Goal: Find specific page/section: Find specific page/section

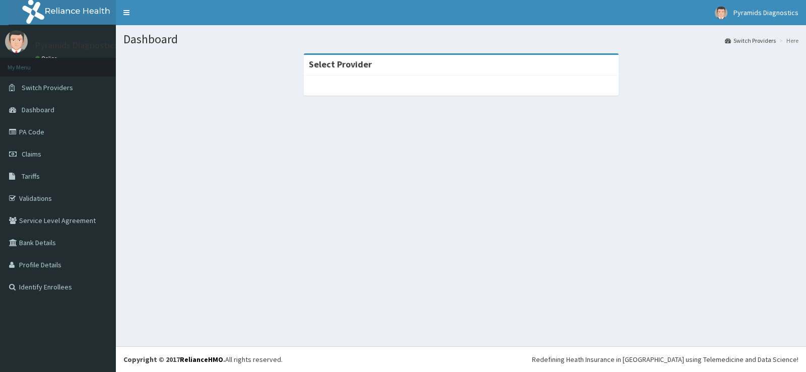
click at [45, 132] on link "PA Code" at bounding box center [58, 132] width 116 height 22
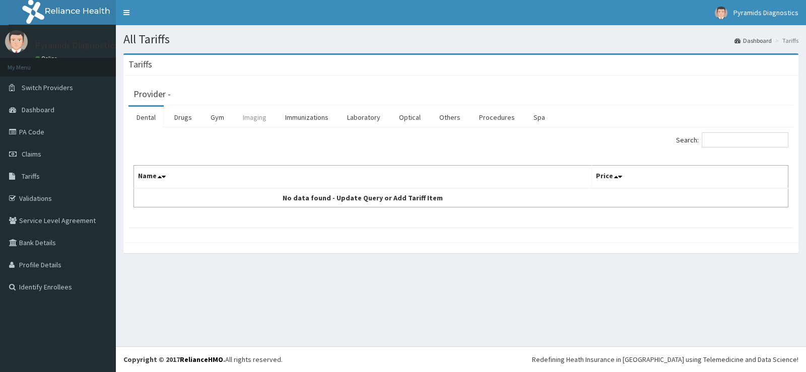
click at [258, 120] on link "Imaging" at bounding box center [255, 117] width 40 height 21
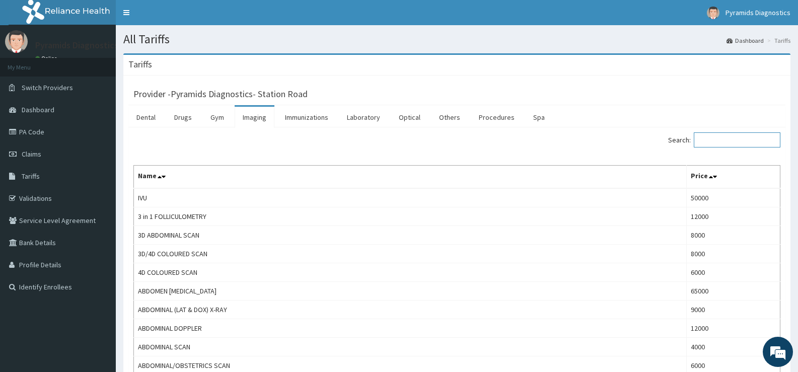
click at [714, 140] on input "Search:" at bounding box center [737, 139] width 87 height 15
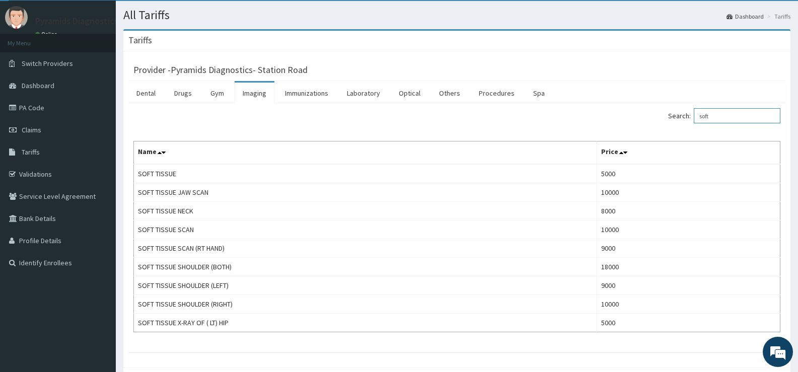
scroll to position [74, 0]
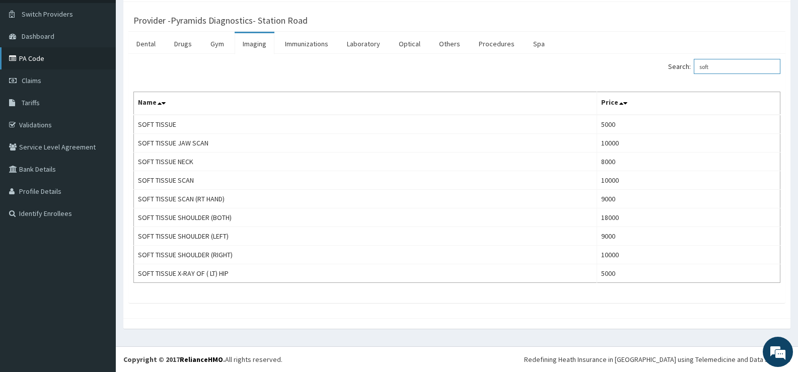
type input "soft"
click at [37, 58] on link "PA Code" at bounding box center [58, 58] width 116 height 22
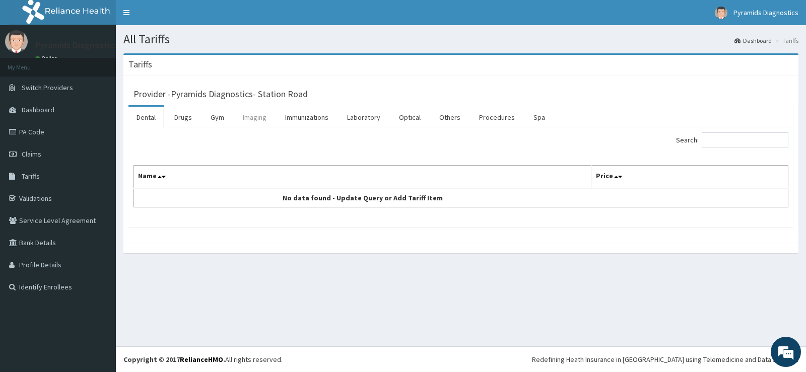
click at [247, 120] on link "Imaging" at bounding box center [255, 117] width 40 height 21
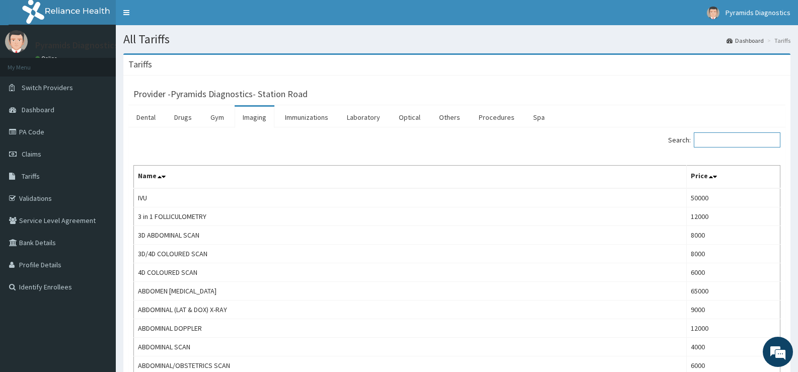
click at [737, 143] on input "Search:" at bounding box center [737, 139] width 87 height 15
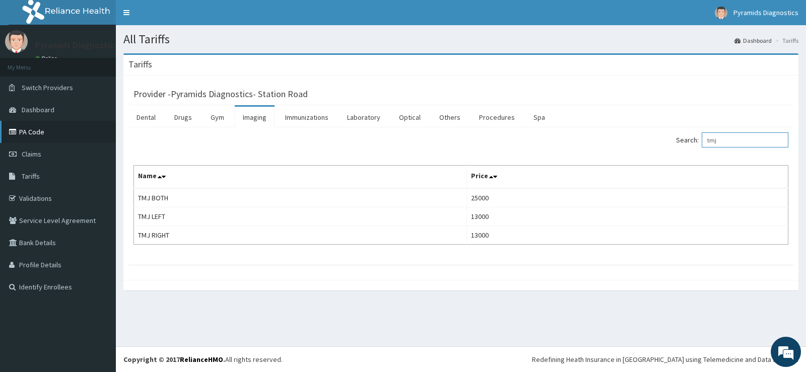
type input "tmj"
click at [31, 130] on link "PA Code" at bounding box center [58, 132] width 116 height 22
